Goal: Transaction & Acquisition: Book appointment/travel/reservation

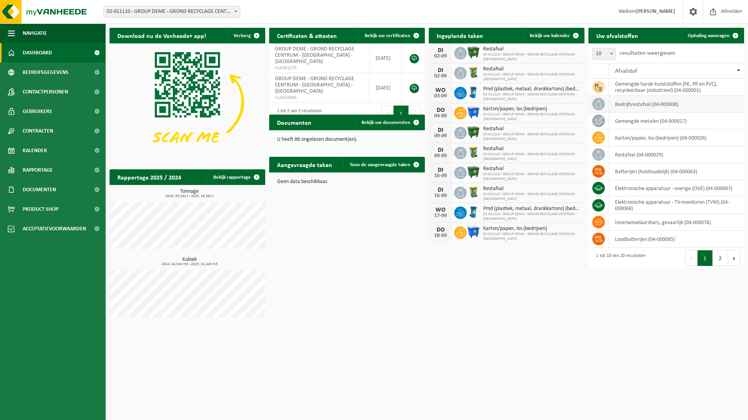
click at [625, 103] on td "bedrijfsrestafval (04-000008)" at bounding box center [676, 104] width 135 height 17
click at [598, 108] on icon at bounding box center [599, 104] width 8 height 8
click at [717, 34] on span "Ophaling aanvragen" at bounding box center [709, 35] width 42 height 5
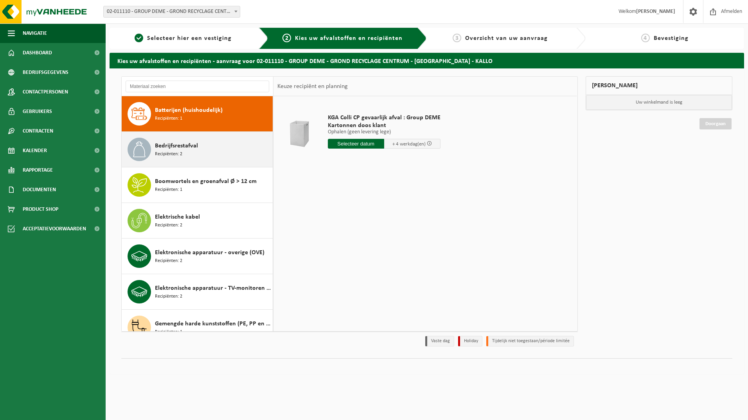
click at [209, 153] on div "Bedrijfsrestafval Recipiënten: 2" at bounding box center [213, 149] width 116 height 23
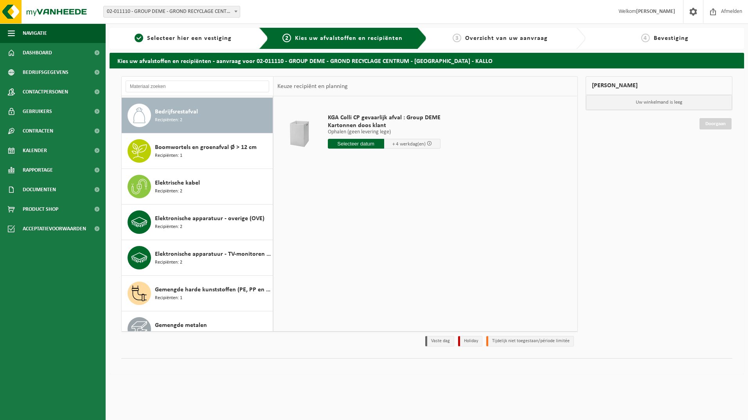
scroll to position [36, 0]
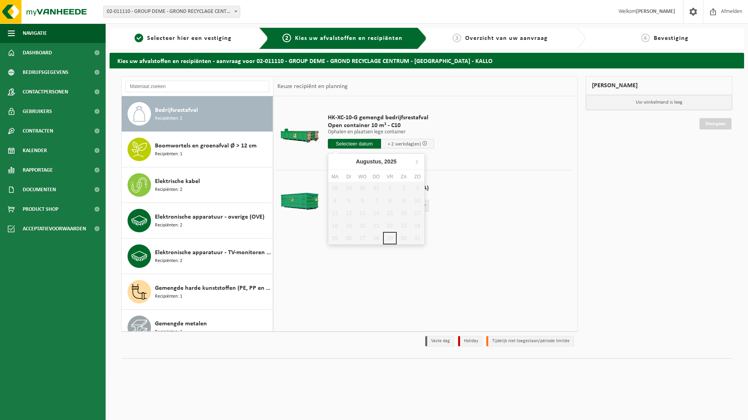
click at [369, 142] on input "text" at bounding box center [354, 144] width 53 height 10
click at [420, 164] on icon at bounding box center [416, 161] width 13 height 13
click at [337, 189] on div "1" at bounding box center [335, 188] width 14 height 13
type input "Van [DATE]"
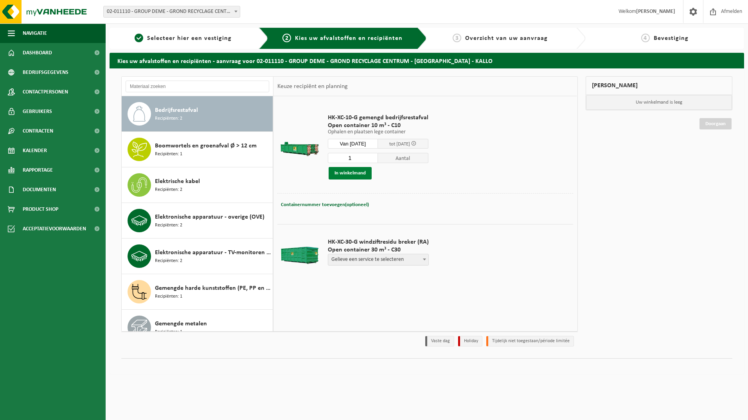
click at [364, 174] on button "In winkelmand" at bounding box center [350, 173] width 43 height 13
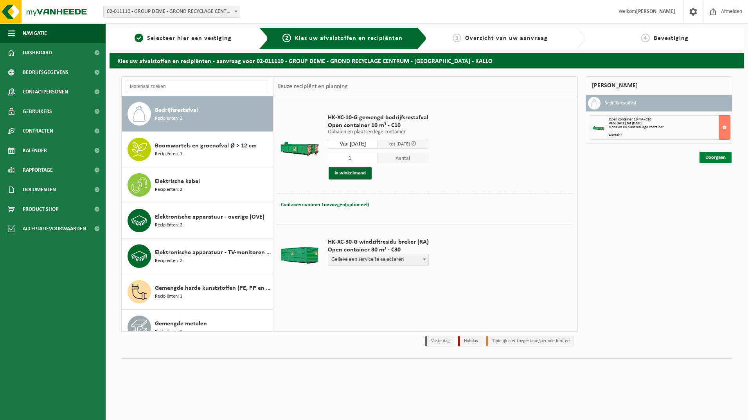
click at [718, 156] on link "Doorgaan" at bounding box center [716, 157] width 32 height 11
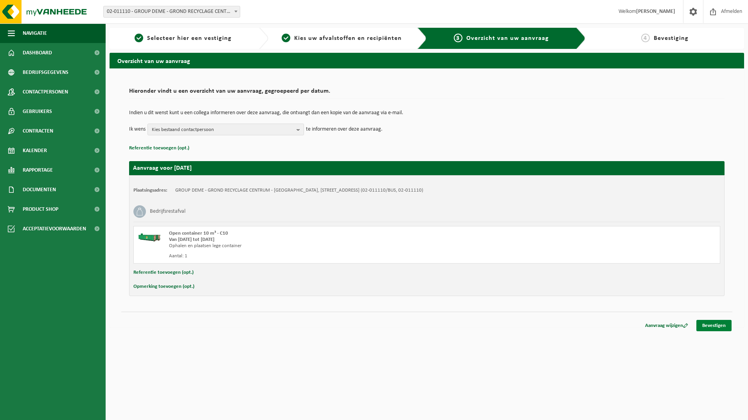
click at [720, 326] on link "Bevestigen" at bounding box center [714, 325] width 35 height 11
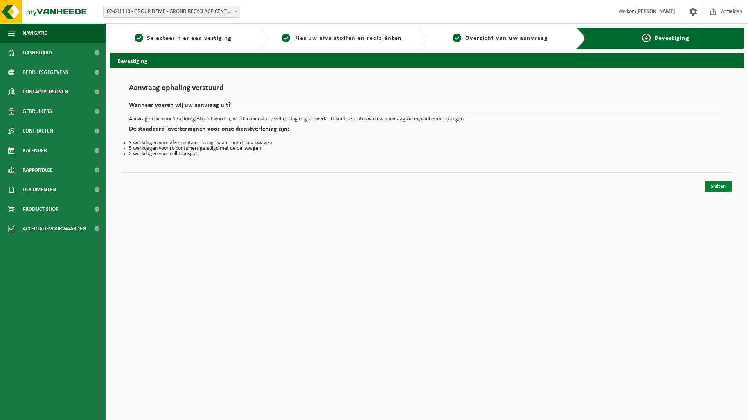
click at [718, 183] on link "Sluiten" at bounding box center [718, 186] width 27 height 11
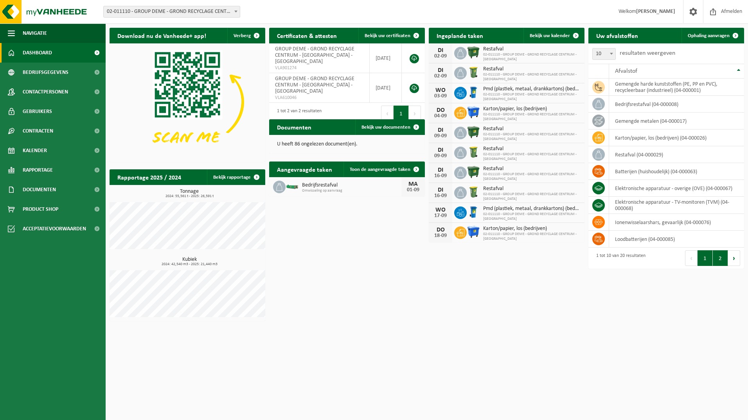
click at [720, 262] on button "2" at bounding box center [720, 258] width 15 height 16
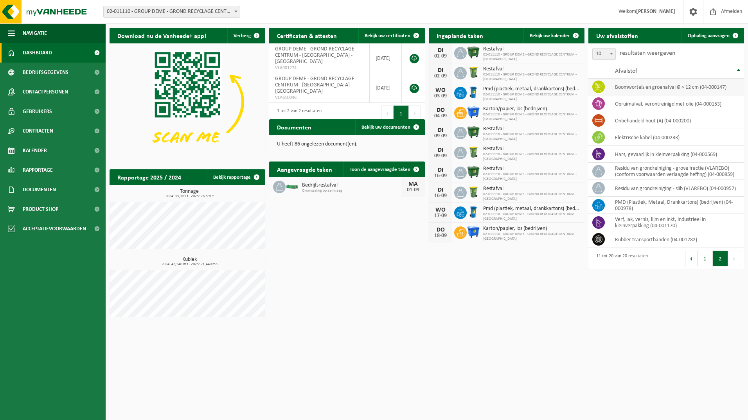
click at [628, 88] on td "boomwortels en groenafval Ø > 12 cm (04-000147)" at bounding box center [676, 87] width 135 height 17
click at [709, 31] on link "Ophaling aanvragen" at bounding box center [713, 36] width 62 height 16
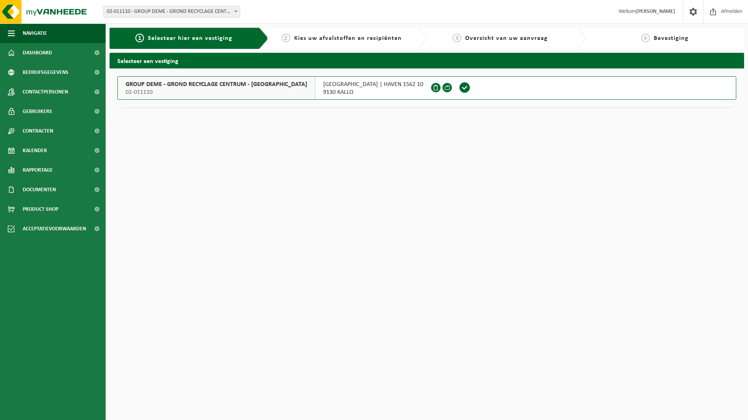
click at [238, 90] on span "02-011110" at bounding box center [217, 92] width 182 height 8
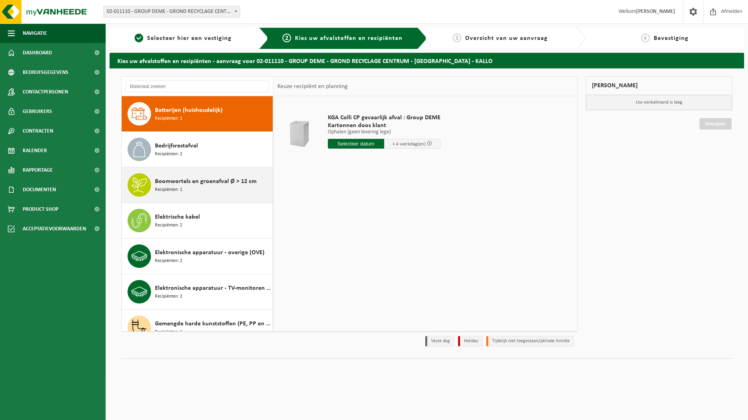
click at [208, 189] on div "Boomwortels en groenafval Ø > 12 cm Recipiënten: 1" at bounding box center [213, 184] width 116 height 23
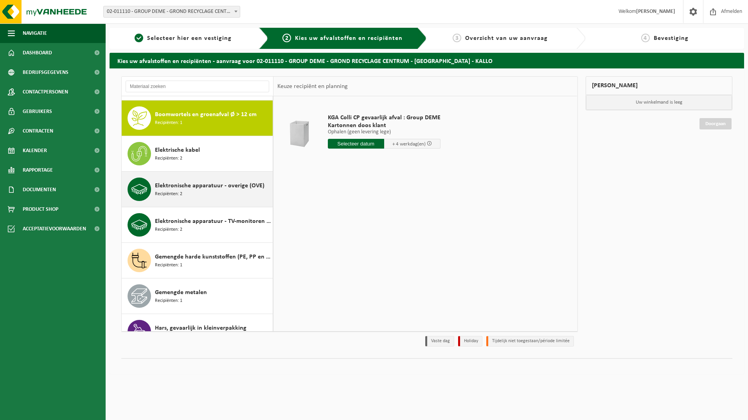
scroll to position [71, 0]
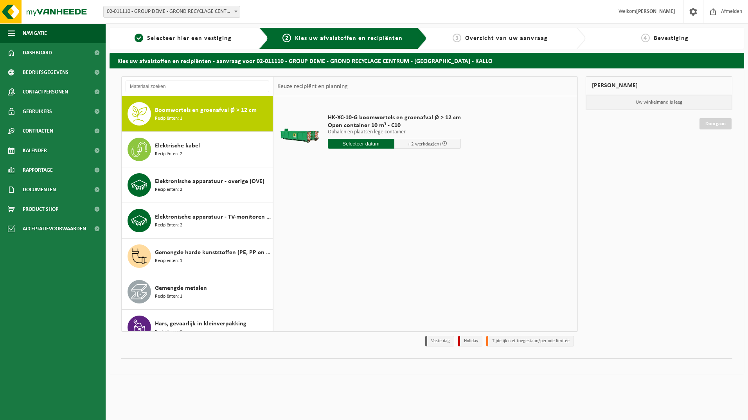
click at [353, 142] on input "text" at bounding box center [361, 144] width 67 height 10
click at [416, 163] on icon at bounding box center [417, 162] width 2 height 4
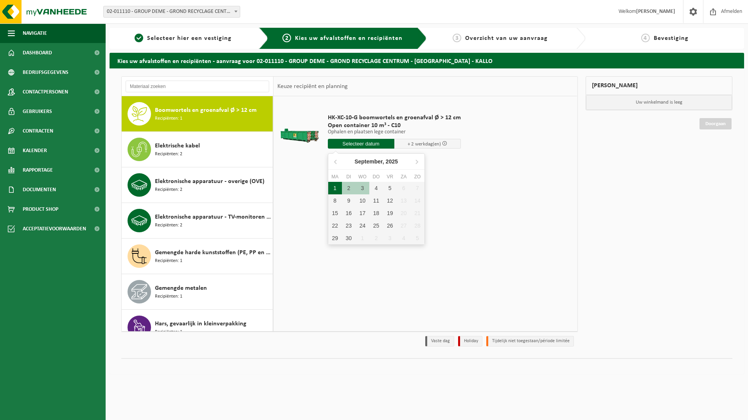
click at [332, 190] on div "1" at bounding box center [335, 188] width 14 height 13
type input "Van 2025-09-01"
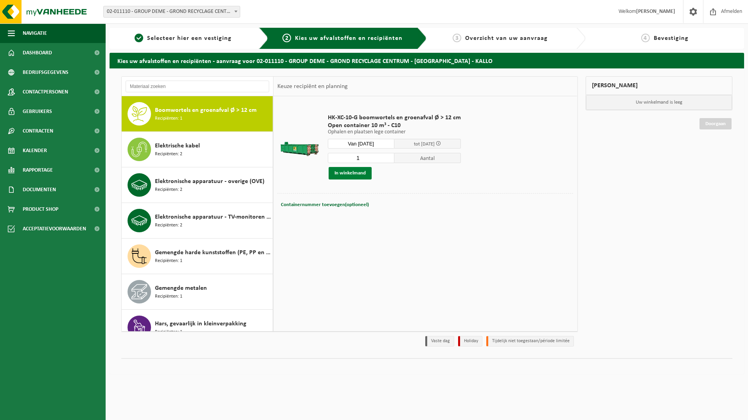
click at [358, 175] on button "In winkelmand" at bounding box center [350, 173] width 43 height 13
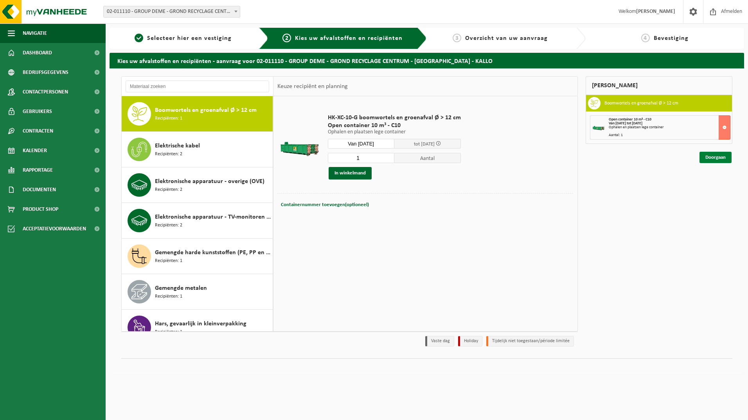
click at [717, 159] on link "Doorgaan" at bounding box center [716, 157] width 32 height 11
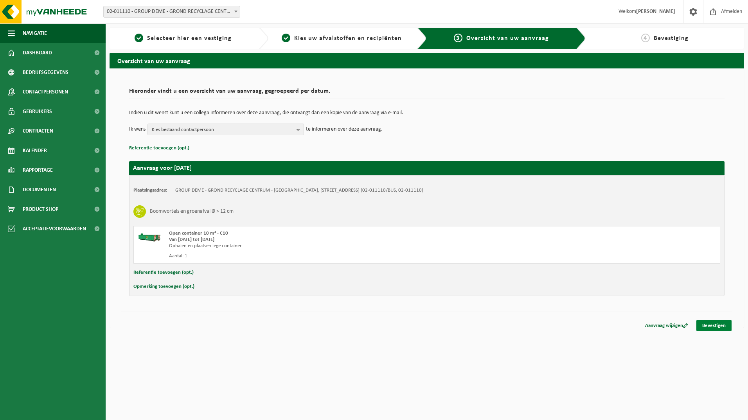
click at [712, 326] on link "Bevestigen" at bounding box center [714, 325] width 35 height 11
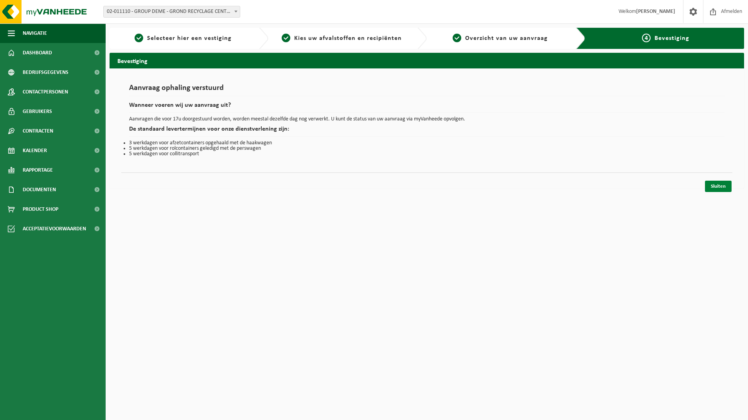
click at [715, 185] on link "Sluiten" at bounding box center [718, 186] width 27 height 11
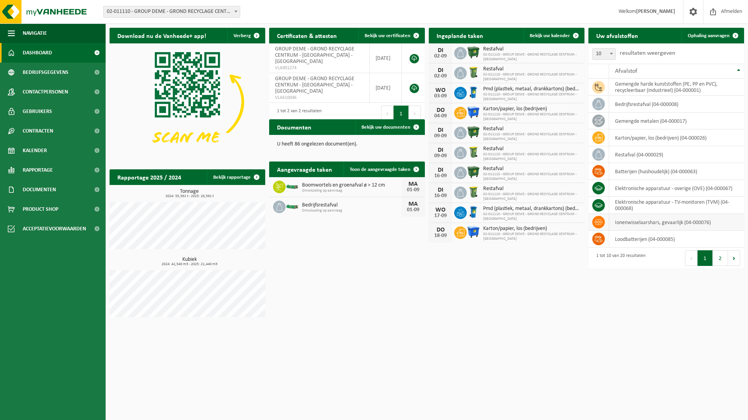
click at [643, 224] on td "ionenwisselaarshars, gevaarlijk (04-000076)" at bounding box center [676, 222] width 135 height 17
click at [598, 221] on icon at bounding box center [599, 222] width 8 height 8
click at [709, 34] on span "Ophaling aanvragen" at bounding box center [709, 35] width 42 height 5
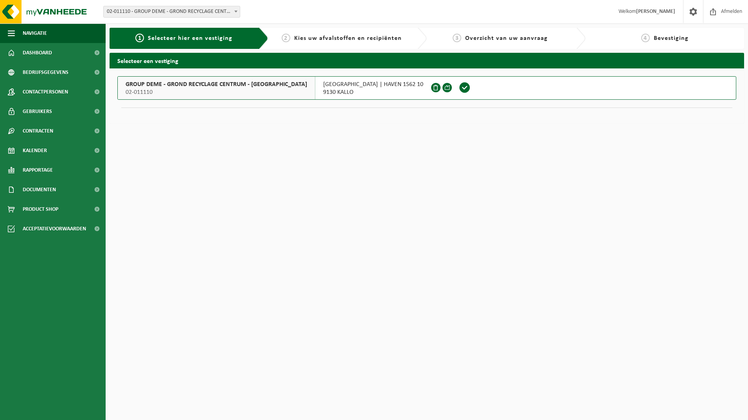
click at [212, 84] on span "GROUP DEME - GROND RECYCLAGE CENTRUM - KALLO" at bounding box center [217, 85] width 182 height 8
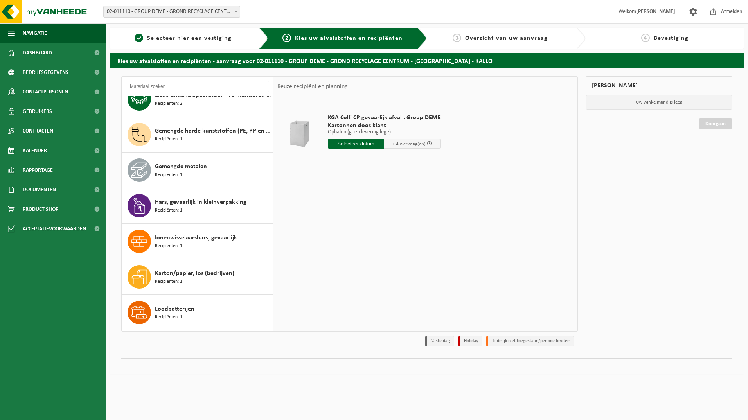
scroll to position [196, 0]
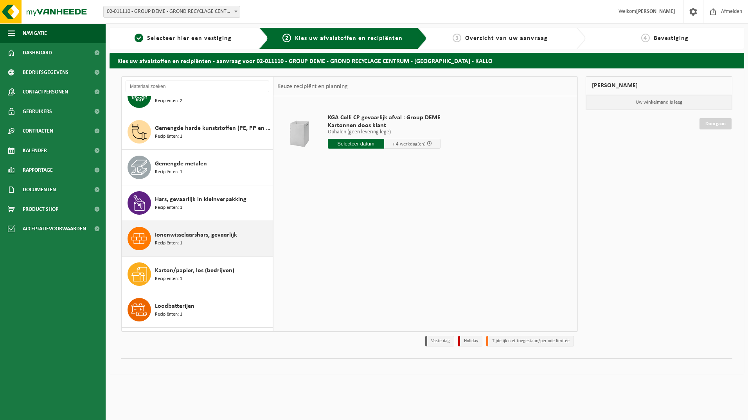
click at [184, 233] on span "Ionenwisselaarshars, gevaarlijk" at bounding box center [196, 234] width 82 height 9
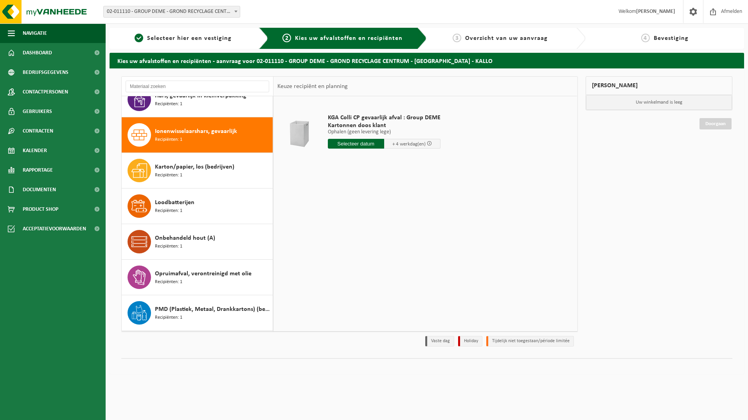
scroll to position [320, 0]
